Goal: Task Accomplishment & Management: Use online tool/utility

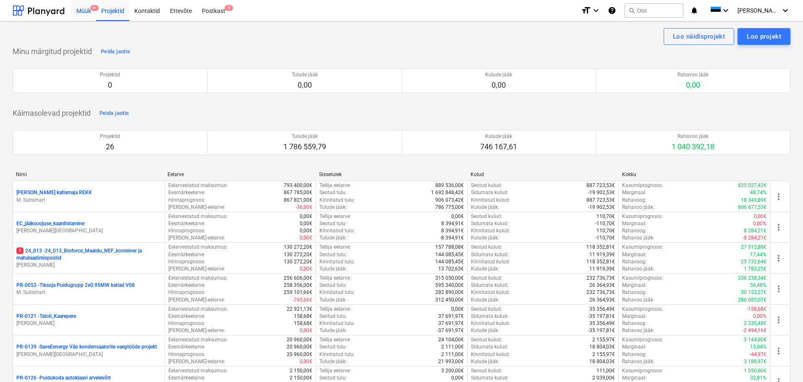
click at [87, 9] on div "Müük 9+" at bounding box center [83, 10] width 25 height 21
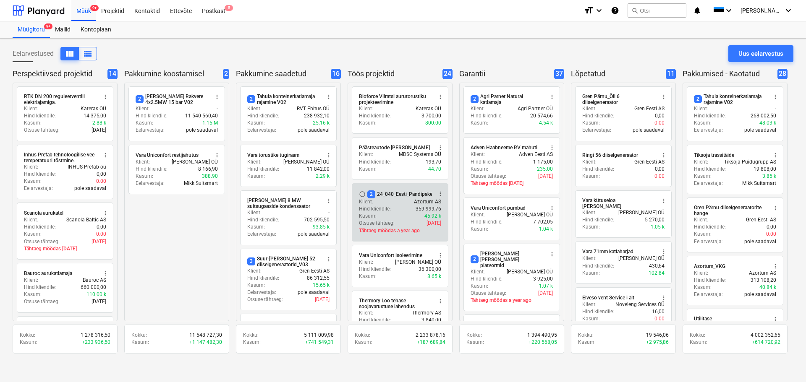
click at [399, 191] on div "2 24_040_Eesti_Pandipakend_elekter_automaatika_V02" at bounding box center [431, 195] width 128 height 8
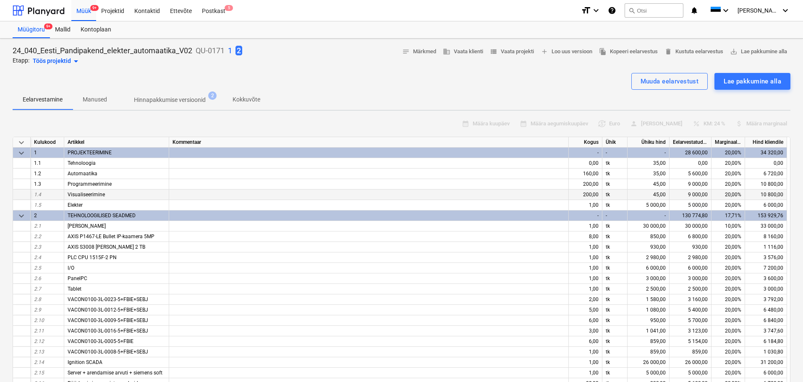
click at [397, 191] on div at bounding box center [368, 195] width 399 height 10
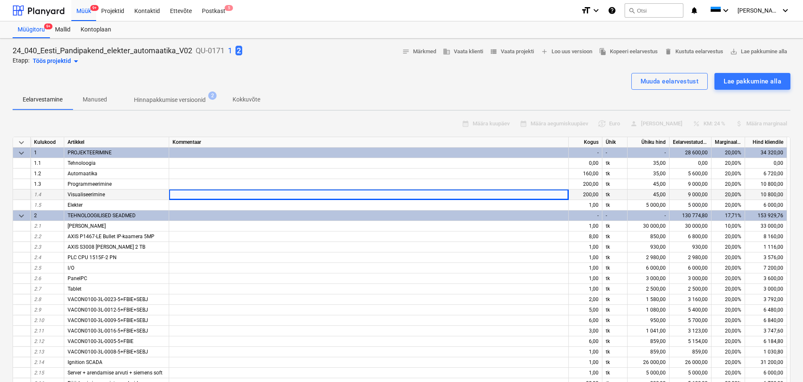
click at [23, 193] on div at bounding box center [22, 195] width 18 height 10
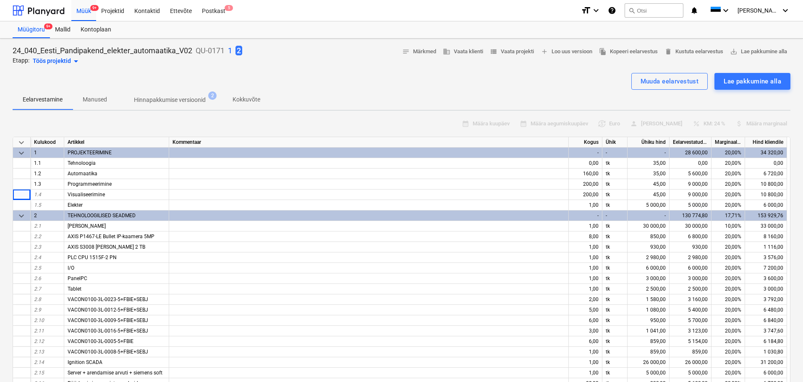
click at [9, 194] on div "24_040_Eesti_Pandipakend_elekter_automaatika_V02 QU-0171 1 2 Etapp: Töös projek…" at bounding box center [401, 332] width 803 height 586
type textarea "x"
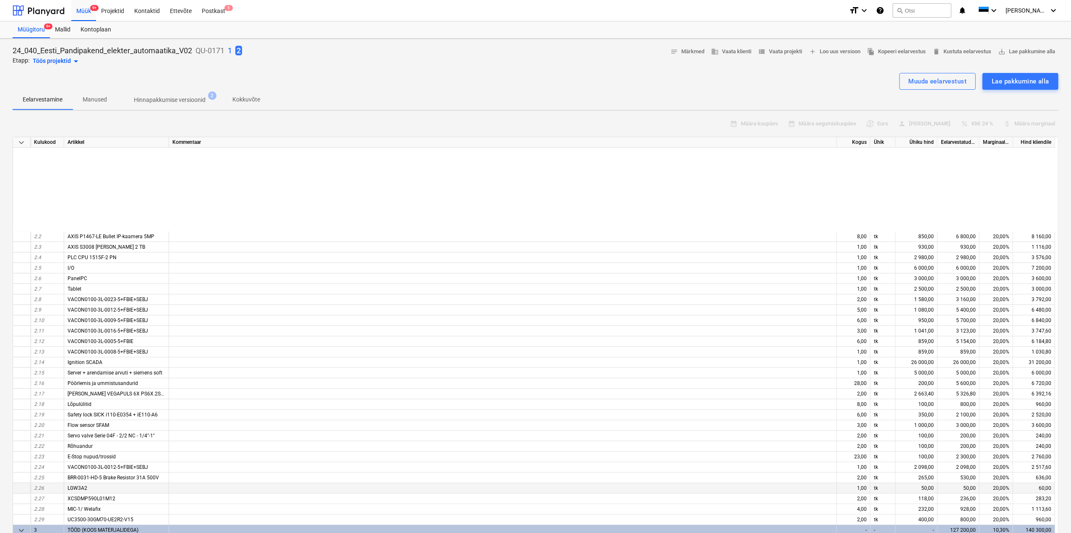
scroll to position [130, 0]
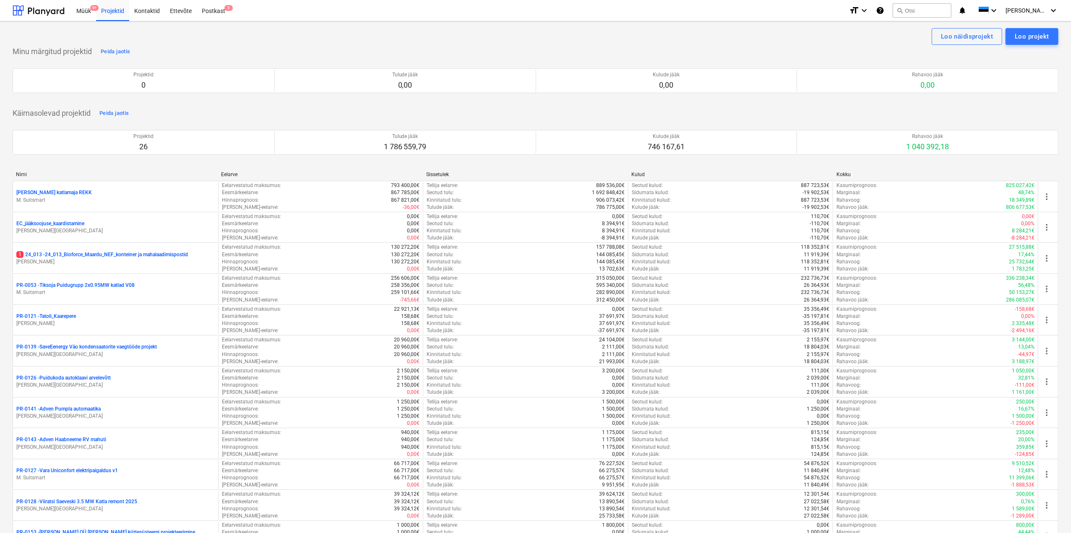
click at [724, 22] on div "Loo näidisprojekt Loo projekt Minu märgitud projektid Peida jaotis Projektid 0 …" at bounding box center [535, 536] width 1071 height 1030
